Goal: Task Accomplishment & Management: Manage account settings

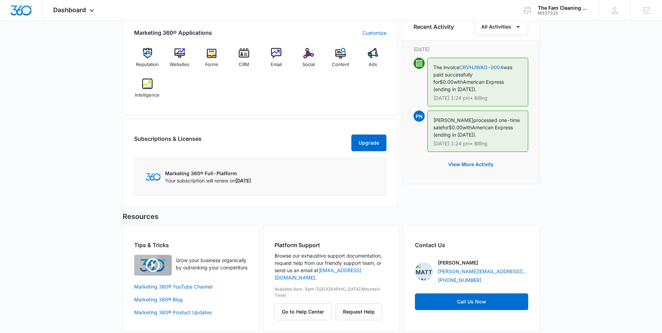
scroll to position [441, 0]
click at [144, 84] on img at bounding box center [147, 83] width 10 height 10
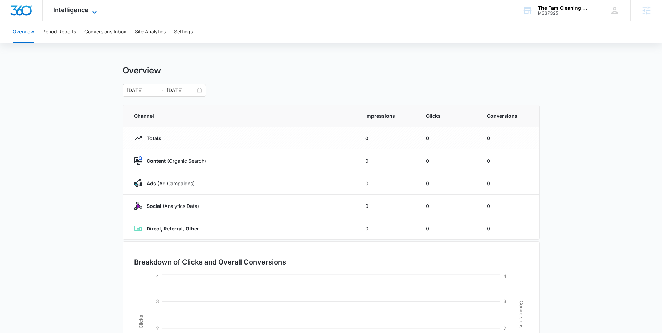
click at [74, 13] on span "Intelligence" at bounding box center [70, 9] width 35 height 7
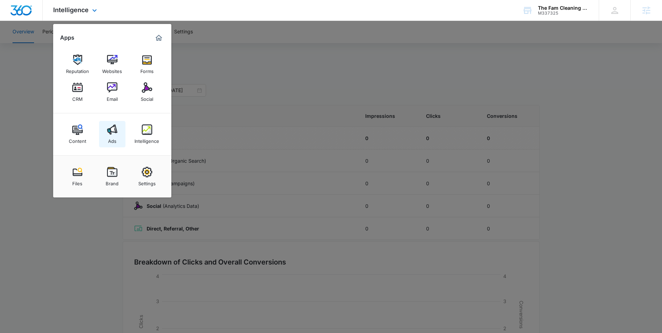
click at [113, 128] on img at bounding box center [112, 129] width 10 height 10
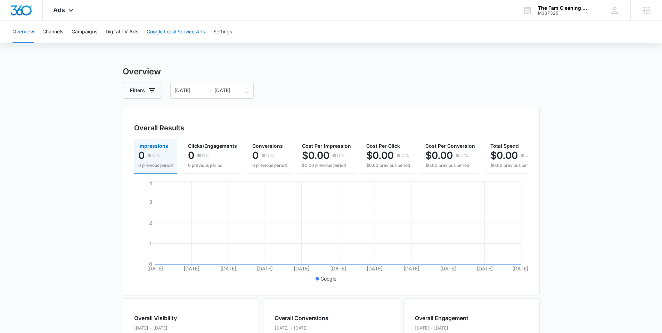
click at [193, 27] on button "Google Local Service Ads" at bounding box center [176, 32] width 58 height 22
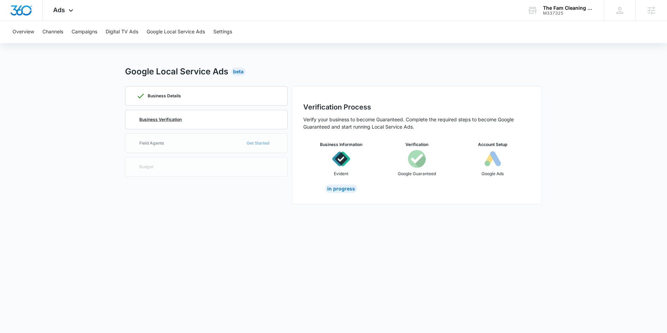
click at [177, 117] on p "Business Verification" at bounding box center [160, 119] width 42 height 4
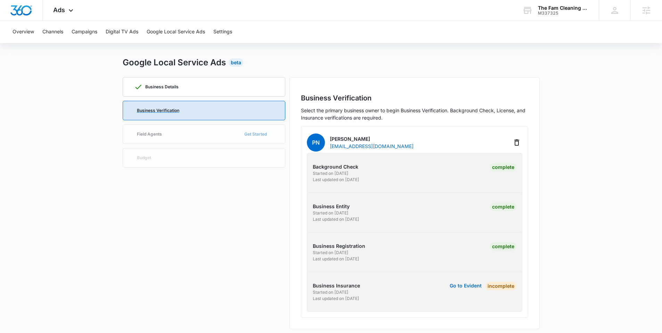
scroll to position [14, 0]
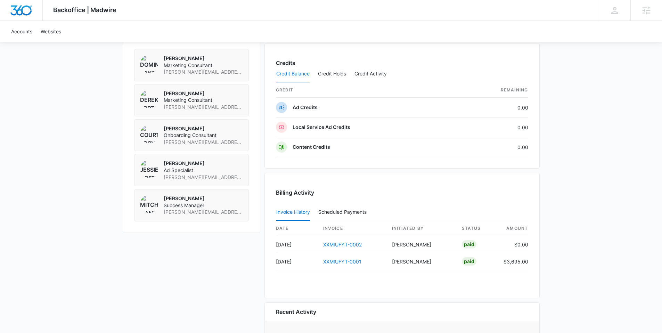
scroll to position [539, 0]
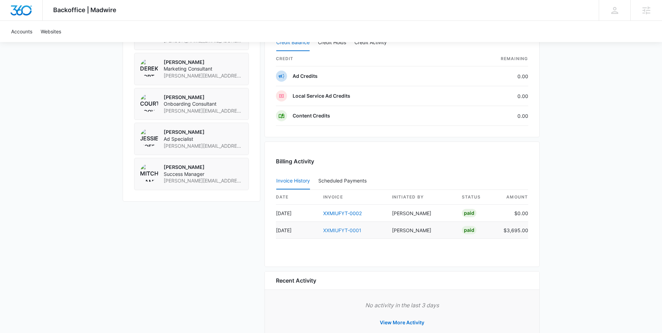
click at [342, 229] on link "XXMIUFYT-0001" at bounding box center [342, 230] width 38 height 6
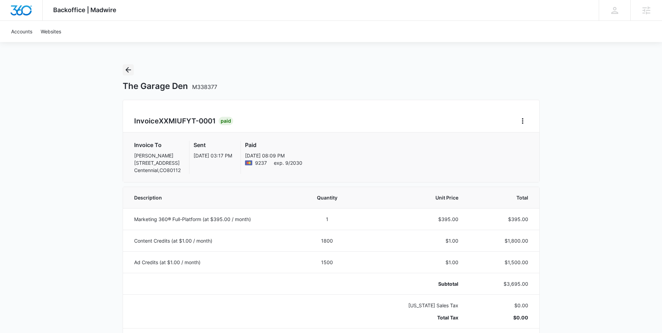
click at [130, 71] on icon "Back" at bounding box center [128, 70] width 8 height 8
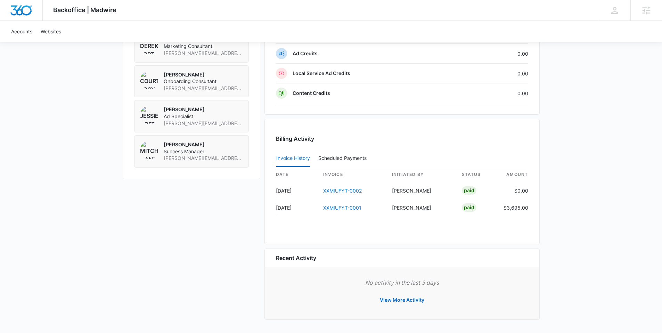
scroll to position [111, 0]
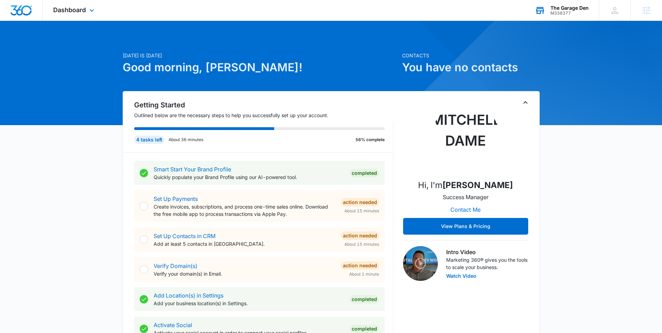
click at [561, 5] on div "The Garage Den" at bounding box center [570, 8] width 38 height 6
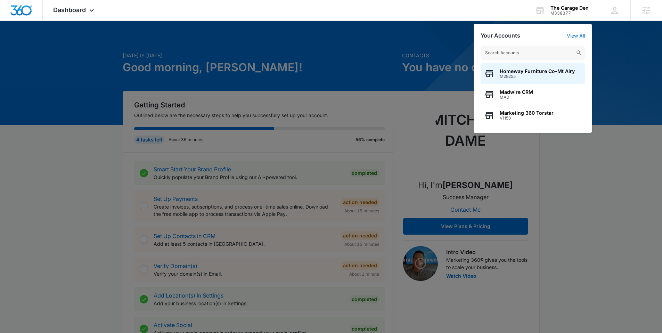
click at [575, 33] on link "View All" at bounding box center [576, 36] width 18 height 6
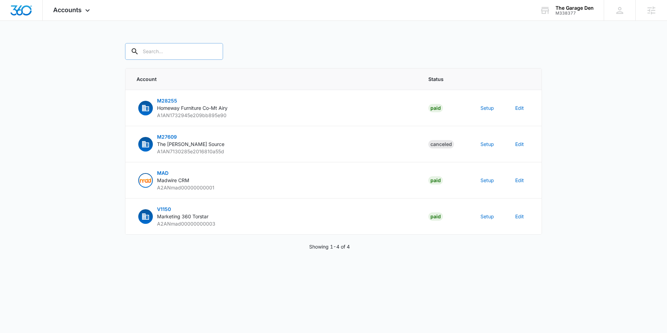
click at [174, 51] on input "text" at bounding box center [174, 51] width 98 height 17
type input "garage den"
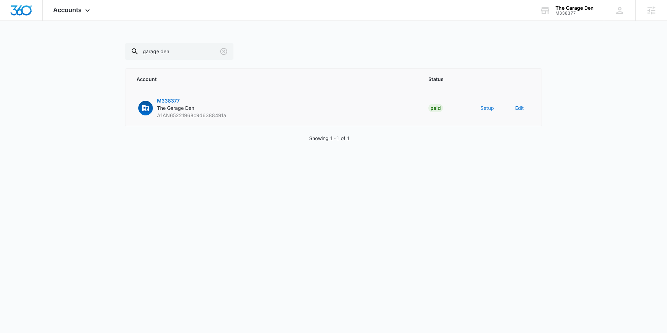
click at [487, 107] on button "Setup" at bounding box center [488, 107] width 14 height 7
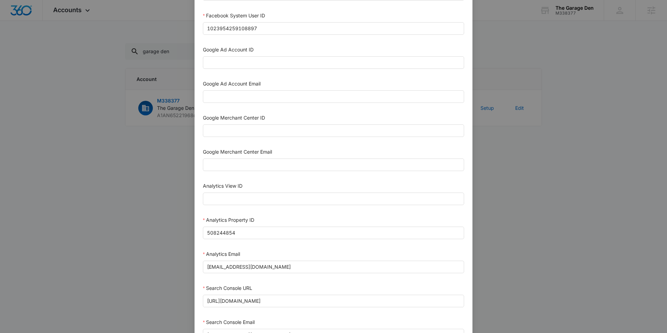
scroll to position [202, 0]
